Goal: Task Accomplishment & Management: Use online tool/utility

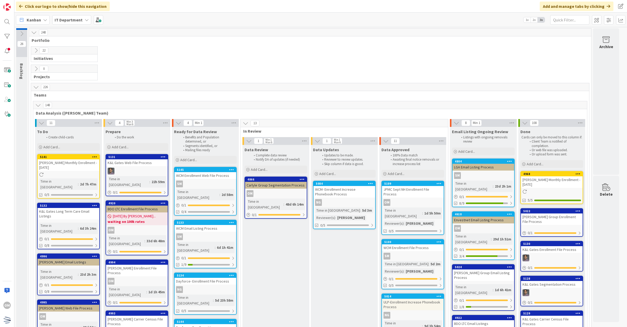
click at [156, 219] on div "[DATE] By [PERSON_NAME]... waiting on 100k rates" at bounding box center [137, 218] width 62 height 13
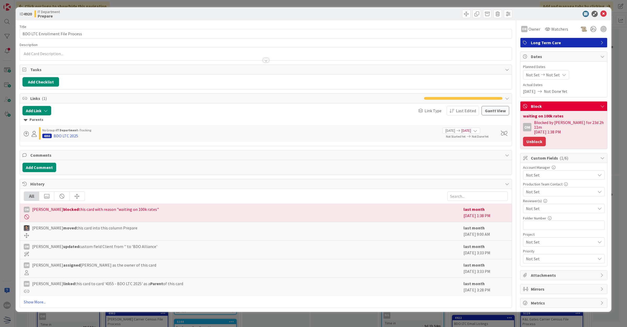
click at [530, 139] on button "Unblock" at bounding box center [534, 141] width 23 height 9
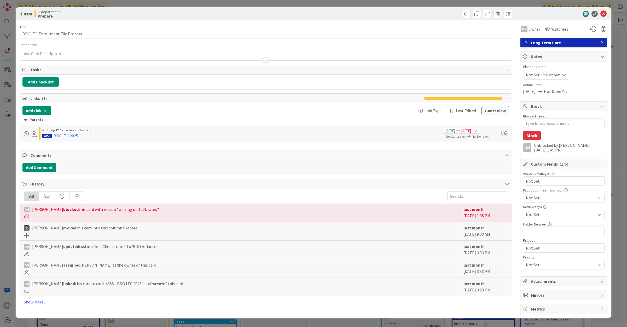
type textarea "x"
click at [605, 12] on icon at bounding box center [604, 14] width 6 height 6
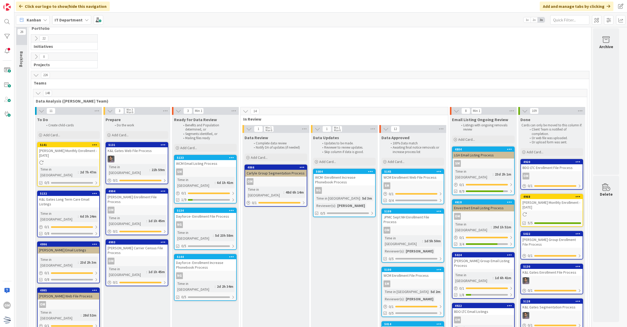
scroll to position [33, 0]
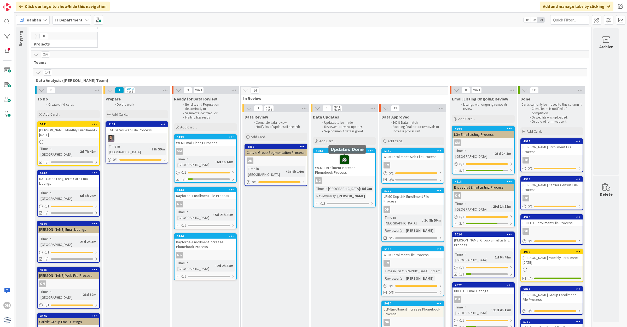
click at [347, 161] on icon at bounding box center [344, 159] width 9 height 8
